Goal: Contribute content: Contribute content

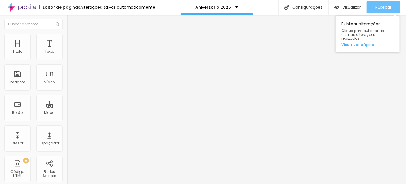
click at [384, 6] on span "Publicar" at bounding box center [383, 7] width 16 height 5
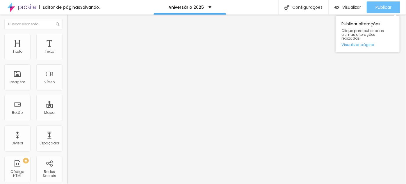
click at [391, 6] on button "Publicar" at bounding box center [383, 7] width 33 height 12
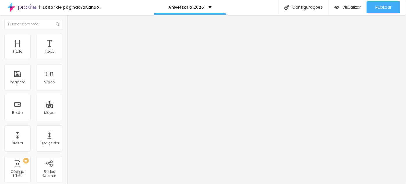
click at [67, 50] on span "Trocar imagem" at bounding box center [83, 47] width 32 height 5
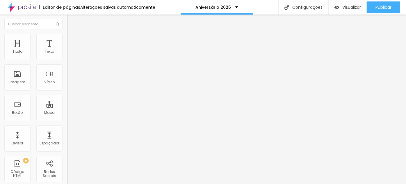
click at [67, 49] on div "Trocar imagem" at bounding box center [100, 47] width 67 height 4
click at [67, 50] on span "Trocar imagem" at bounding box center [83, 47] width 32 height 5
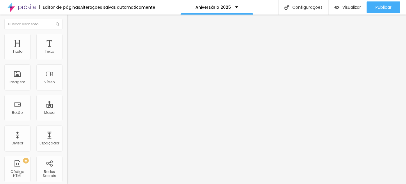
click at [67, 50] on span "Trocar imagem" at bounding box center [83, 47] width 32 height 5
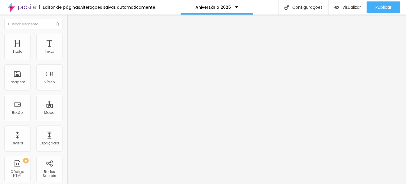
click at [67, 50] on span "Trocar imagem" at bounding box center [83, 47] width 32 height 5
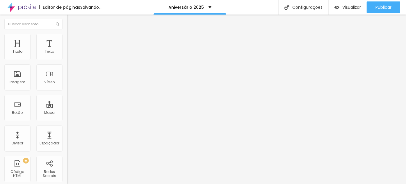
click at [67, 50] on span "Trocar imagem" at bounding box center [83, 47] width 32 height 5
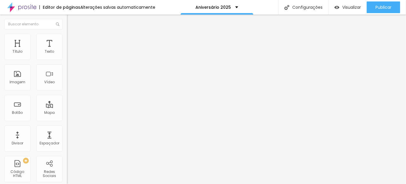
click at [67, 50] on span "Trocar imagem" at bounding box center [83, 47] width 32 height 5
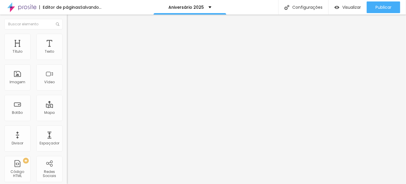
click at [67, 50] on span "Trocar imagem" at bounding box center [83, 47] width 32 height 5
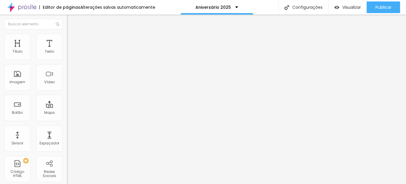
click at [67, 50] on span "Trocar imagem" at bounding box center [83, 47] width 32 height 5
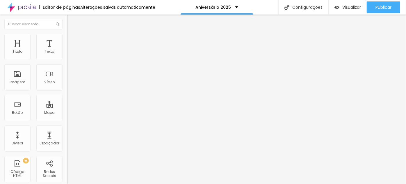
scroll to position [79, 0]
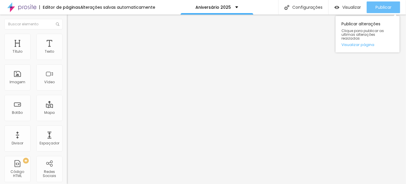
click at [389, 8] on span "Publicar" at bounding box center [383, 7] width 16 height 5
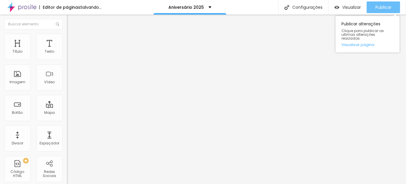
click at [382, 8] on span "Publicar" at bounding box center [383, 7] width 16 height 5
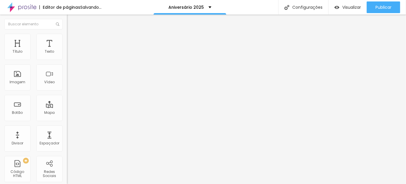
click at [67, 50] on span "Trocar imagem" at bounding box center [83, 47] width 32 height 5
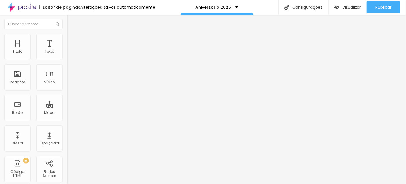
click at [67, 50] on span "Trocar imagem" at bounding box center [83, 47] width 32 height 5
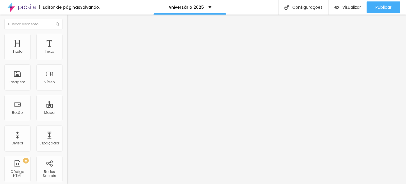
click at [67, 50] on span "Trocar imagem" at bounding box center [83, 47] width 32 height 5
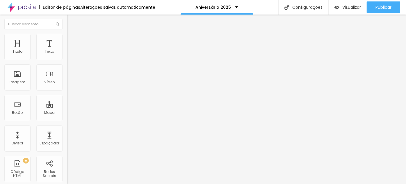
click at [67, 50] on span "Trocar imagem" at bounding box center [83, 47] width 32 height 5
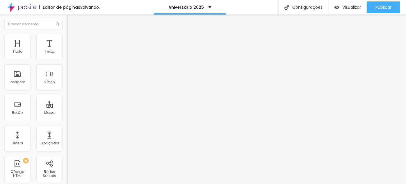
click at [67, 50] on span "Trocar imagem" at bounding box center [83, 47] width 32 height 5
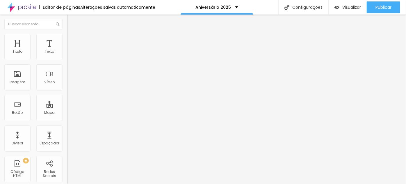
click at [67, 50] on span "Trocar imagem" at bounding box center [83, 47] width 32 height 5
drag, startPoint x: 103, startPoint y: 81, endPoint x: 112, endPoint y: 83, distance: 9.9
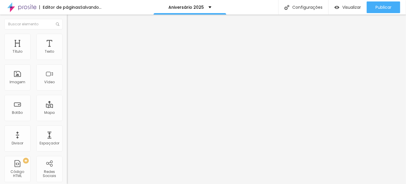
click at [67, 50] on span "Trocar imagem" at bounding box center [83, 47] width 32 height 5
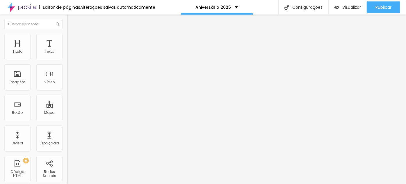
drag, startPoint x: 211, startPoint y: 83, endPoint x: 240, endPoint y: 98, distance: 32.1
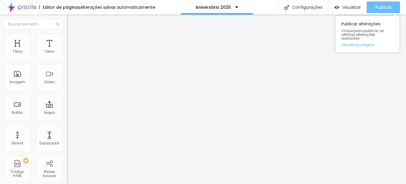
click at [386, 5] on span "Publicar" at bounding box center [383, 7] width 16 height 5
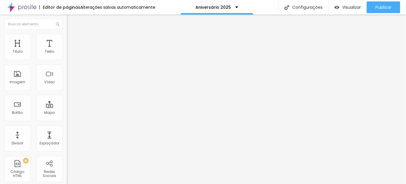
click at [67, 50] on span "Trocar imagem" at bounding box center [83, 47] width 32 height 5
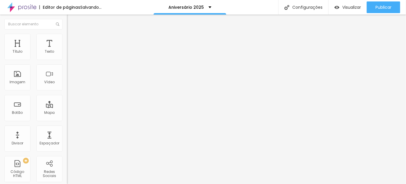
scroll to position [106, 0]
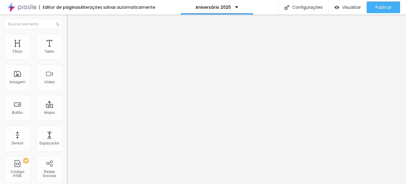
click at [67, 50] on span "Trocar imagem" at bounding box center [83, 47] width 32 height 5
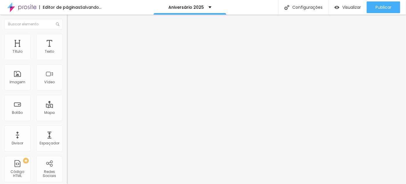
scroll to position [0, 0]
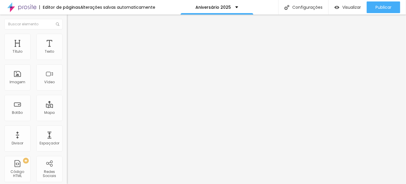
click at [67, 50] on span "Trocar imagem" at bounding box center [83, 47] width 32 height 5
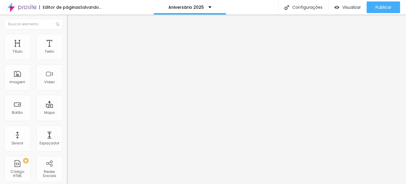
scroll to position [132, 0]
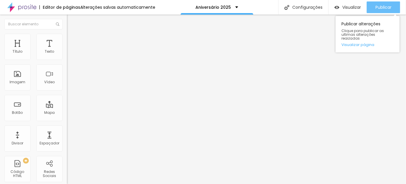
click at [392, 8] on button "Publicar" at bounding box center [383, 7] width 33 height 12
click at [373, 2] on button "Publicar" at bounding box center [383, 7] width 33 height 12
click at [385, 6] on span "Publicar" at bounding box center [383, 7] width 16 height 5
click at [387, 10] on span "Publicar" at bounding box center [383, 7] width 16 height 5
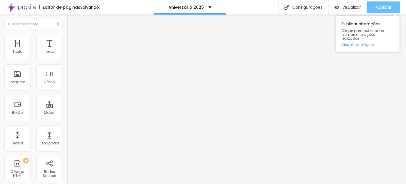
click at [383, 8] on span "Publicar" at bounding box center [383, 7] width 16 height 5
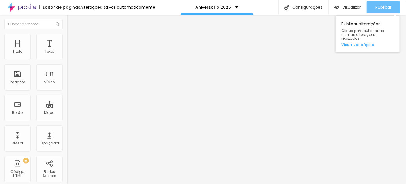
click at [380, 7] on span "Publicar" at bounding box center [383, 7] width 16 height 5
click at [388, 6] on span "Publicar" at bounding box center [383, 7] width 16 height 5
click at [384, 3] on div "Publicar" at bounding box center [383, 7] width 16 height 12
